Goal: Find specific page/section: Find specific page/section

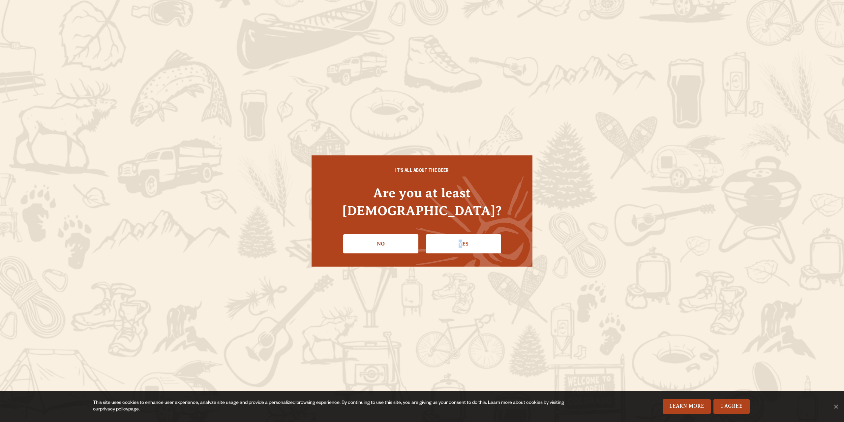
click at [460, 234] on link "Yes" at bounding box center [463, 243] width 75 height 19
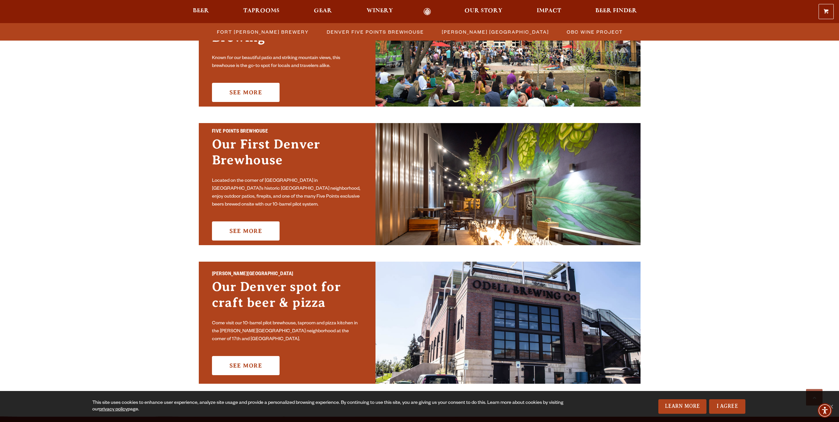
scroll to position [363, 0]
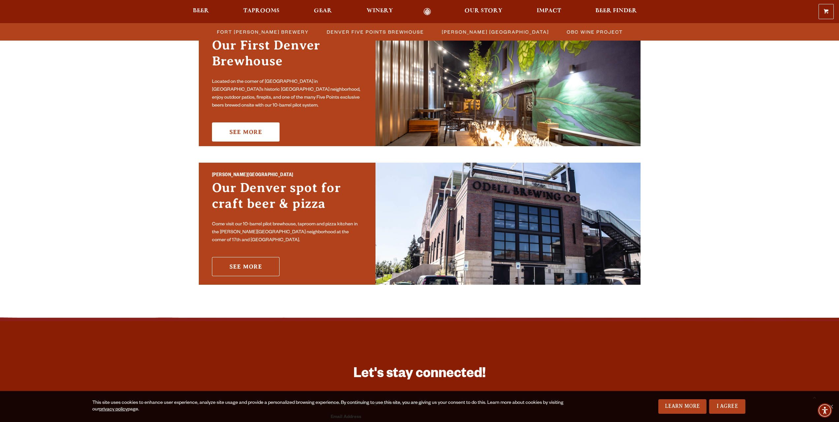
click at [241, 261] on link "See More" at bounding box center [246, 266] width 68 height 19
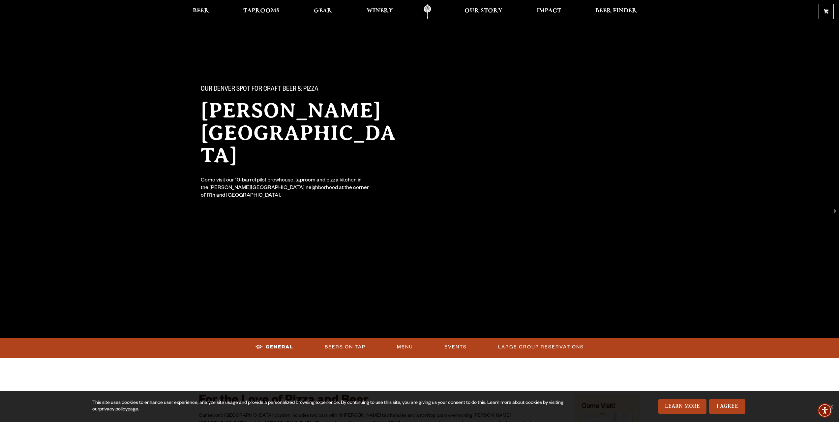
click at [353, 344] on link "Beers On Tap" at bounding box center [345, 346] width 46 height 15
click at [342, 346] on link "Beers On Tap" at bounding box center [340, 346] width 58 height 15
click at [334, 344] on link "Beers On Tap" at bounding box center [340, 346] width 58 height 15
click at [321, 8] on span "Gear" at bounding box center [323, 10] width 18 height 5
